Goal: Task Accomplishment & Management: Use online tool/utility

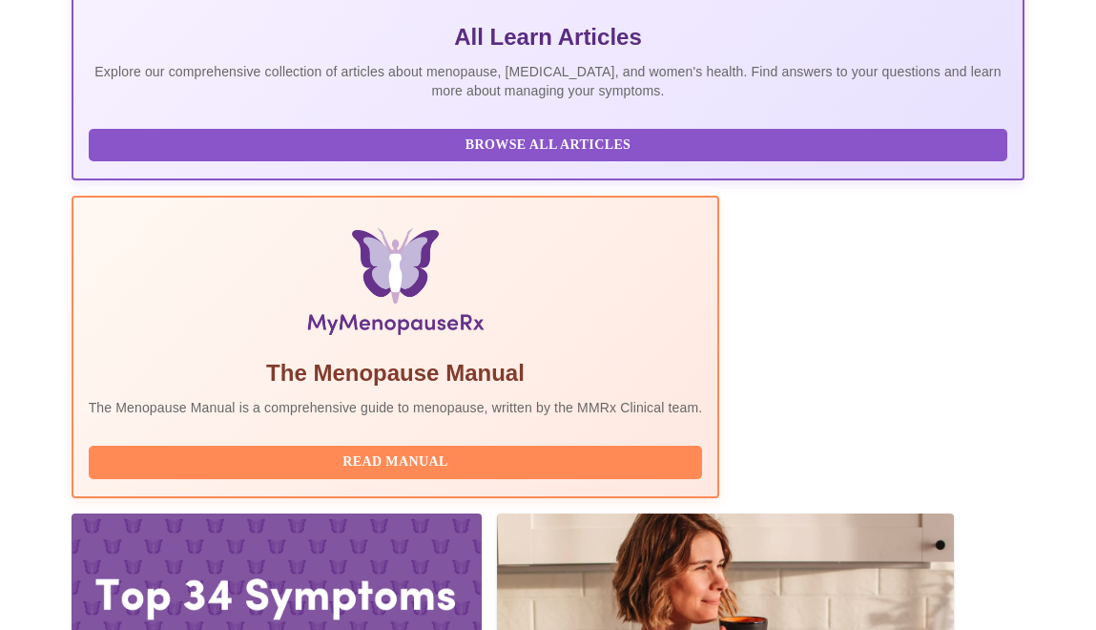
scroll to position [442, 0]
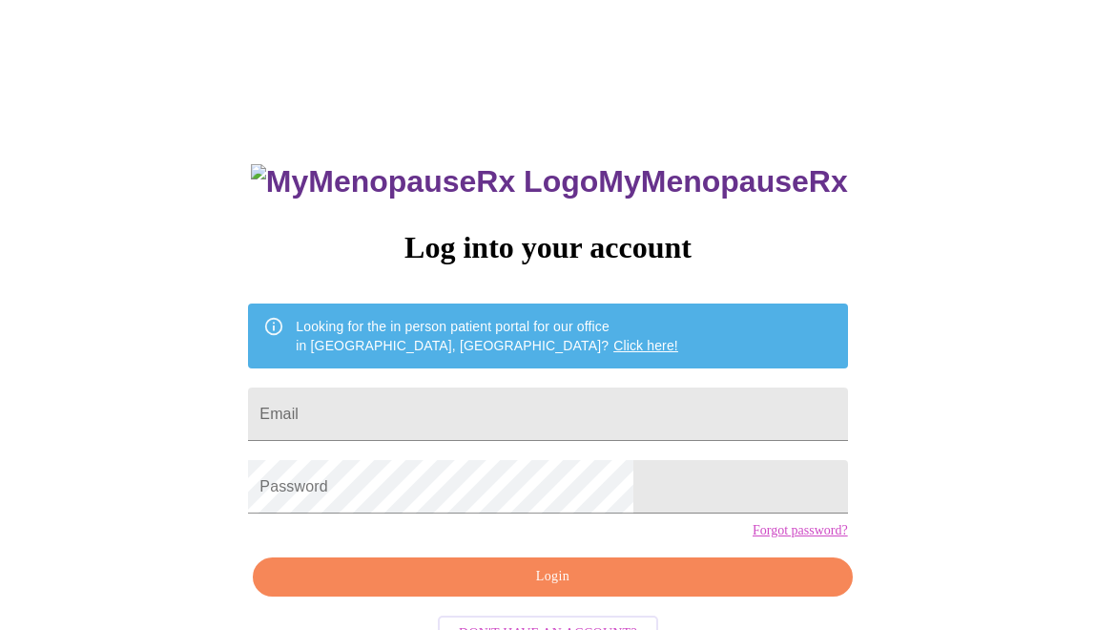
scroll to position [65, 0]
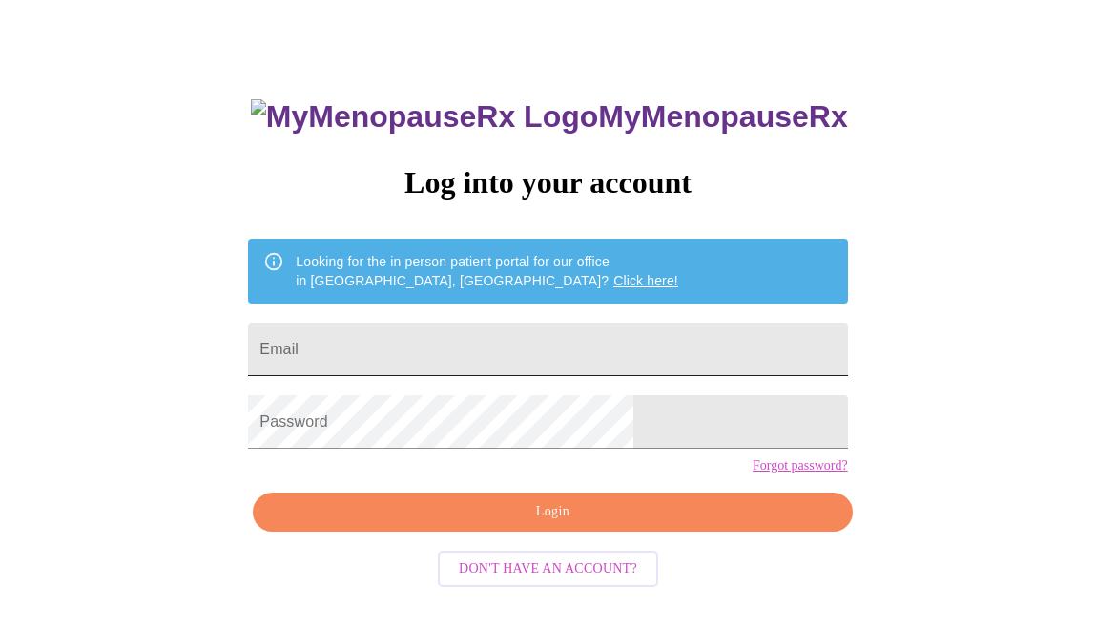
click at [550, 347] on input "Email" at bounding box center [547, 348] width 599 height 53
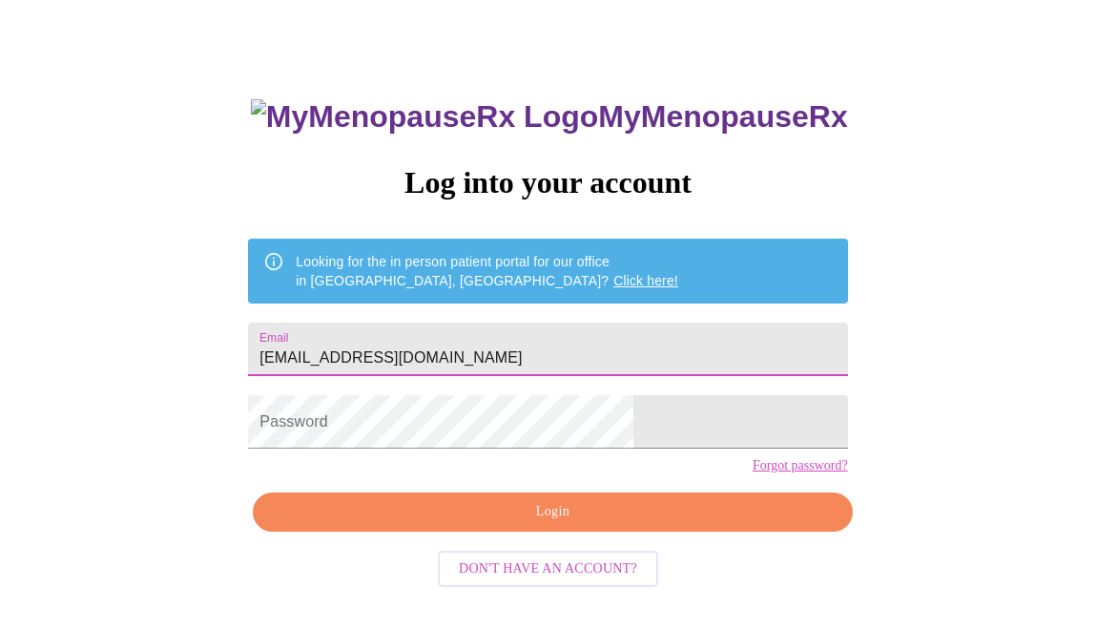
type input "[EMAIL_ADDRESS][DOMAIN_NAME]"
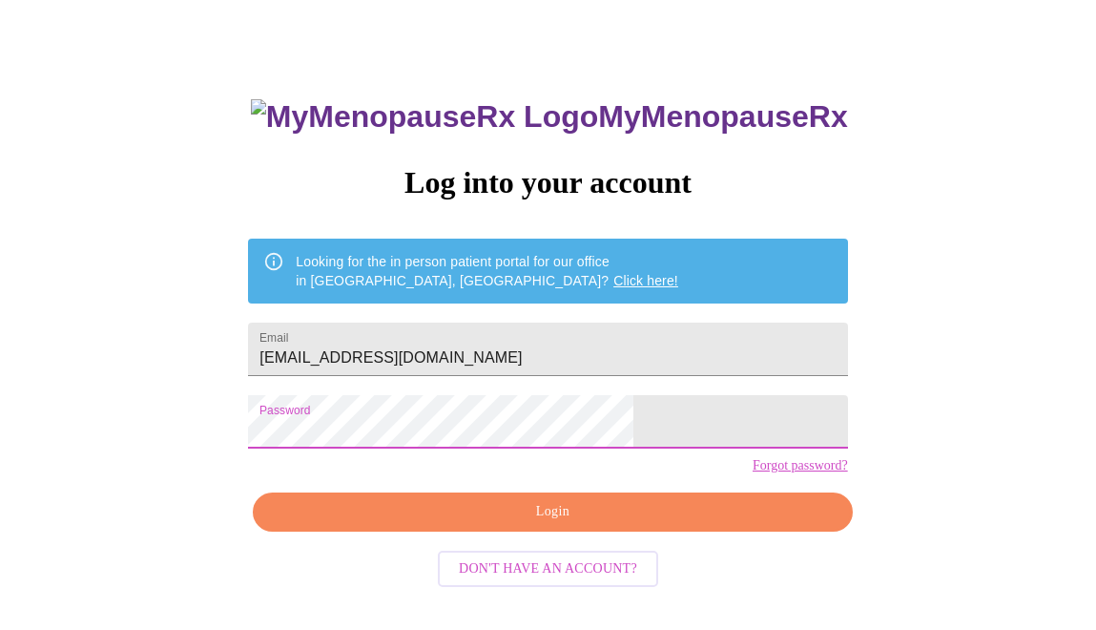
click at [572, 566] on div "MyMenopauseRx Log into your account Looking for the in person patient portal fo…" at bounding box center [547, 384] width 637 height 630
click at [559, 524] on span "Login" at bounding box center [552, 512] width 555 height 24
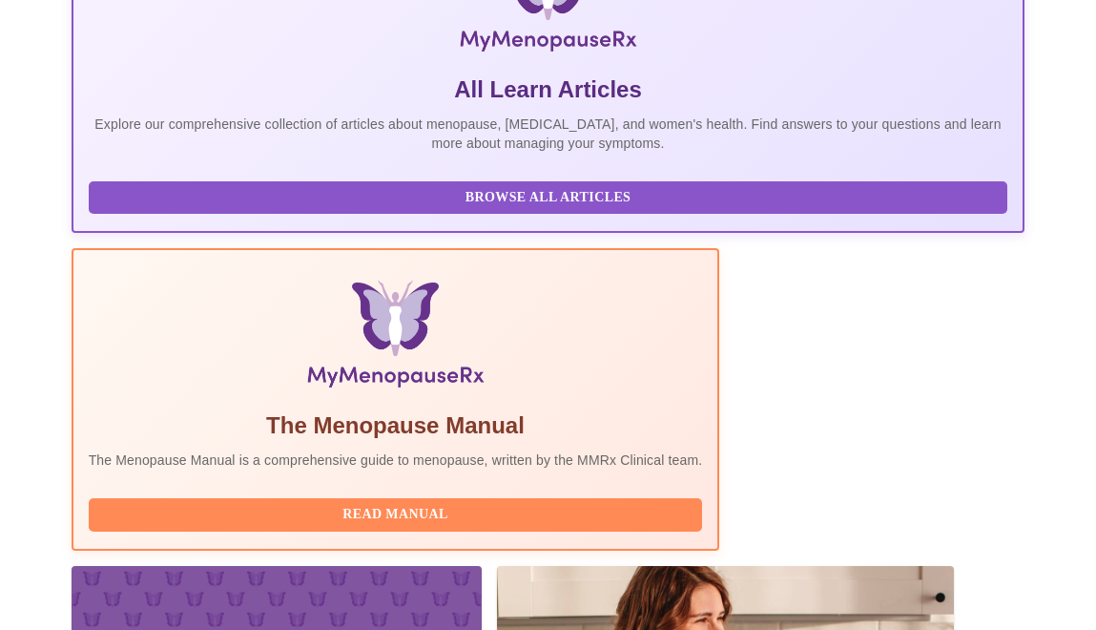
scroll to position [442, 0]
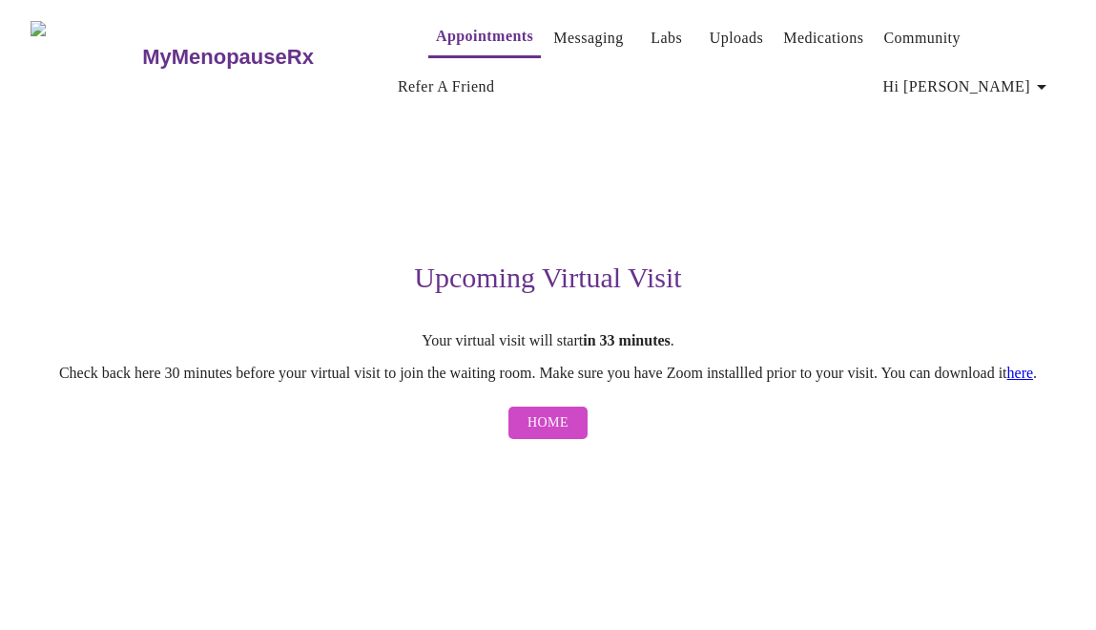
click at [545, 435] on span "Home" at bounding box center [548, 423] width 41 height 24
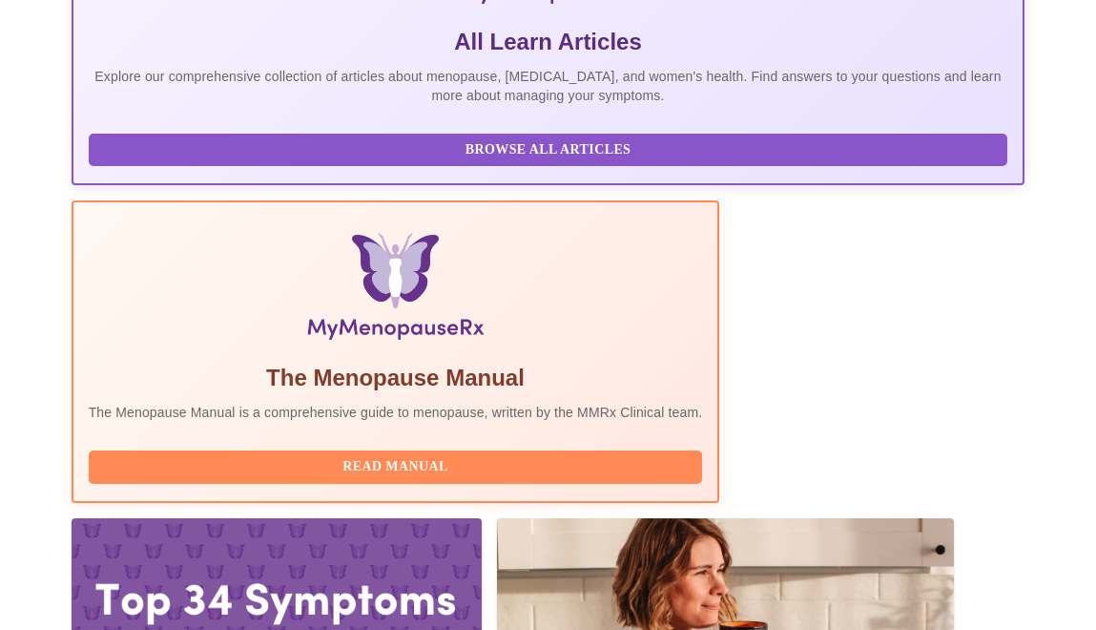
scroll to position [442, 0]
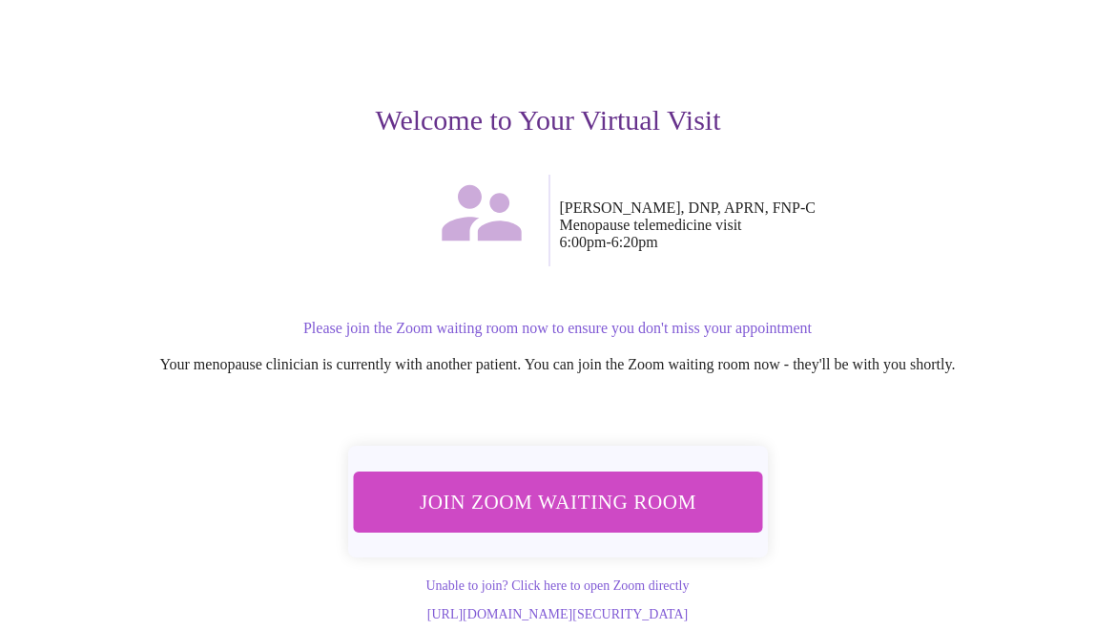
scroll to position [166, 0]
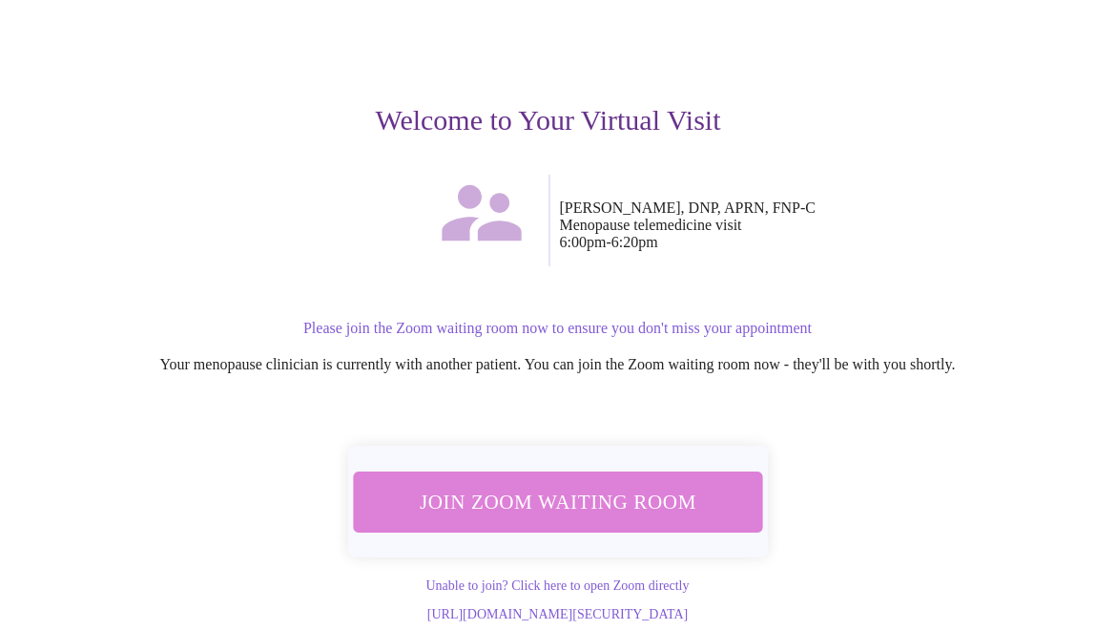
click at [562, 486] on span "Join Zoom Waiting Room" at bounding box center [557, 501] width 359 height 35
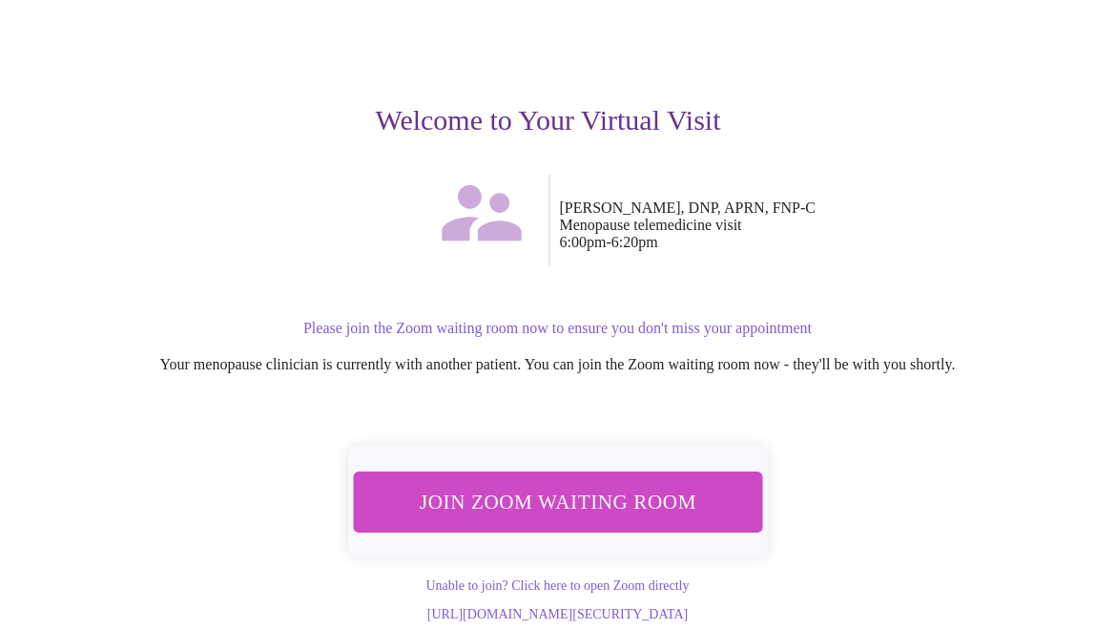
click at [534, 488] on span "Join Zoom Waiting Room" at bounding box center [557, 501] width 359 height 35
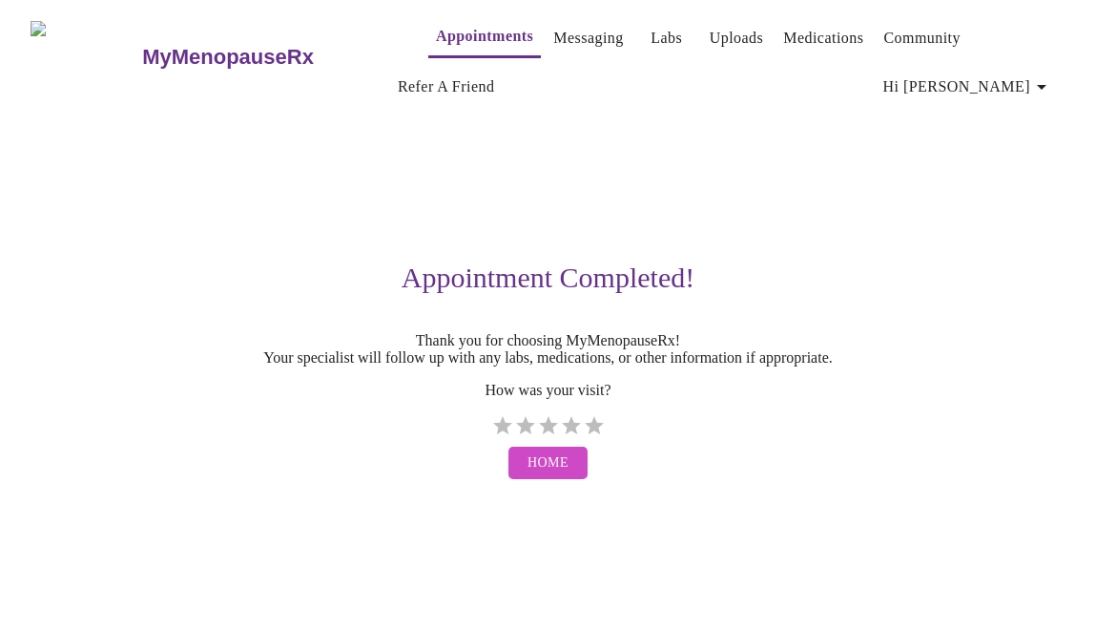
scroll to position [0, 0]
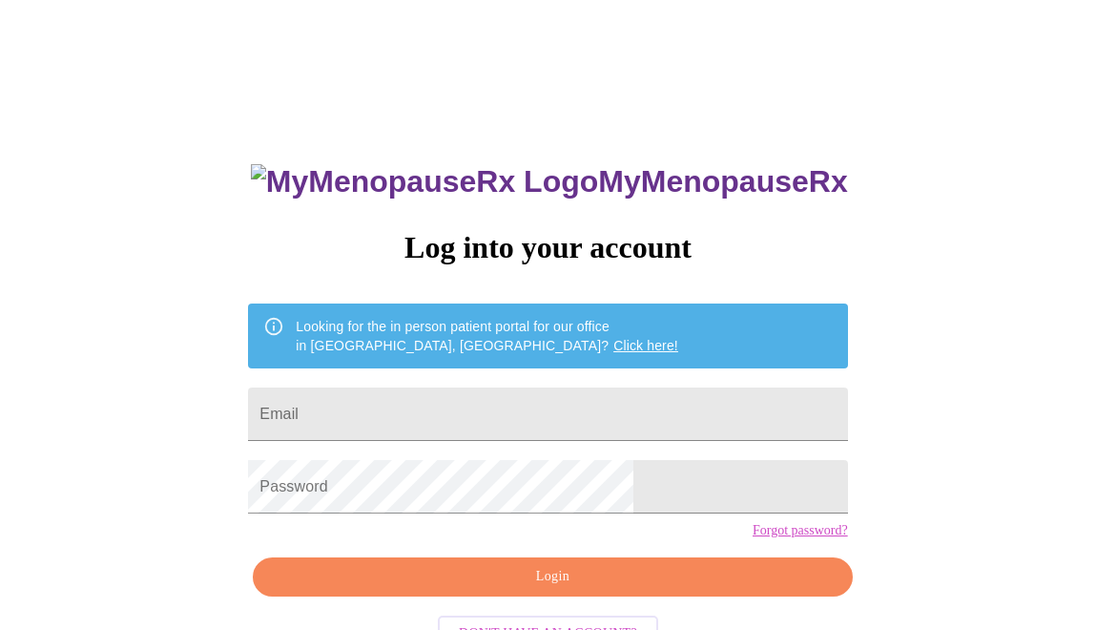
scroll to position [65, 0]
